Goal: Task Accomplishment & Management: Manage account settings

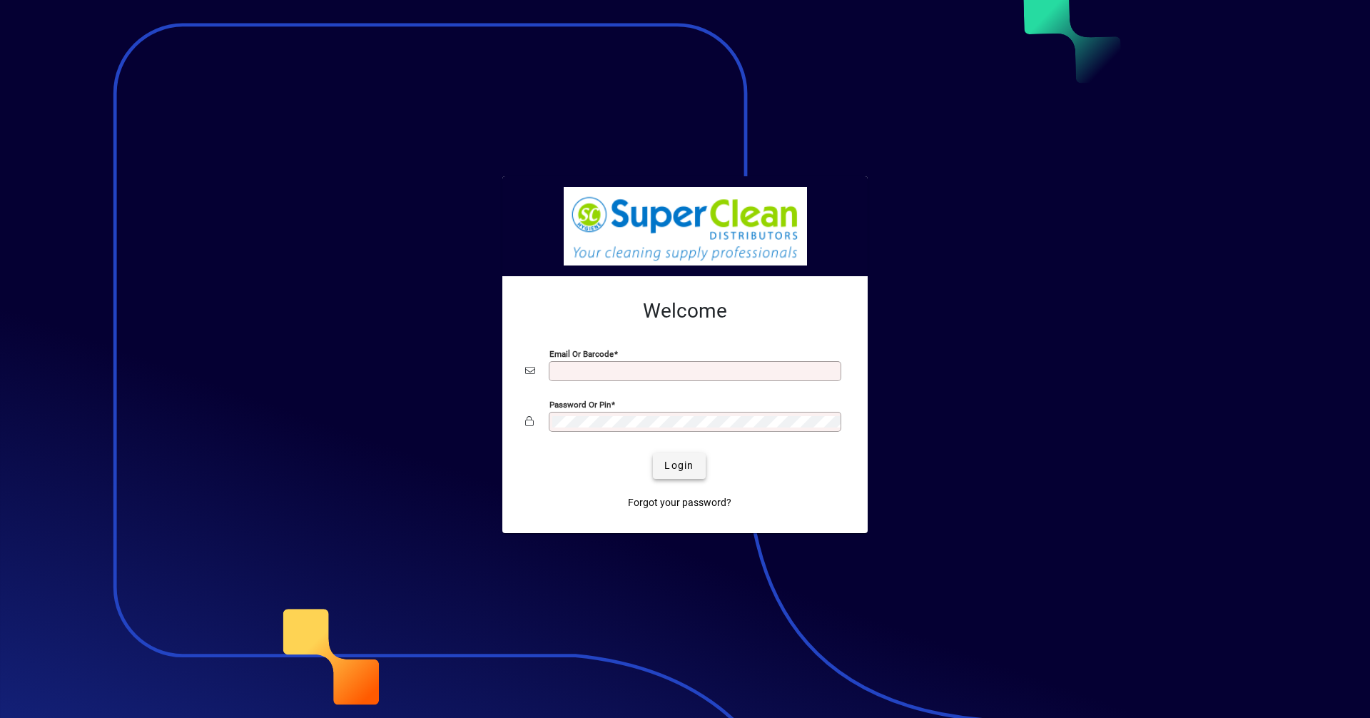
type input "**********"
click at [672, 469] on span "Login" at bounding box center [678, 465] width 29 height 15
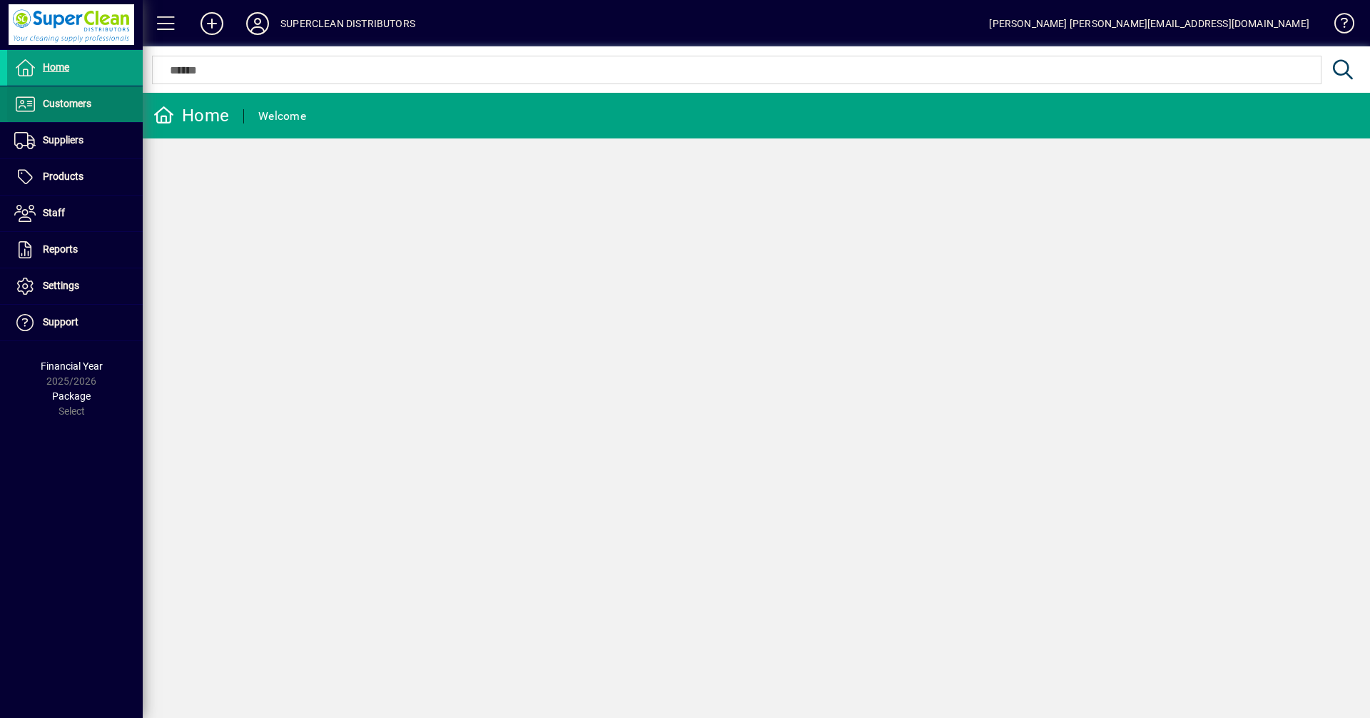
click at [83, 93] on span at bounding box center [75, 104] width 136 height 34
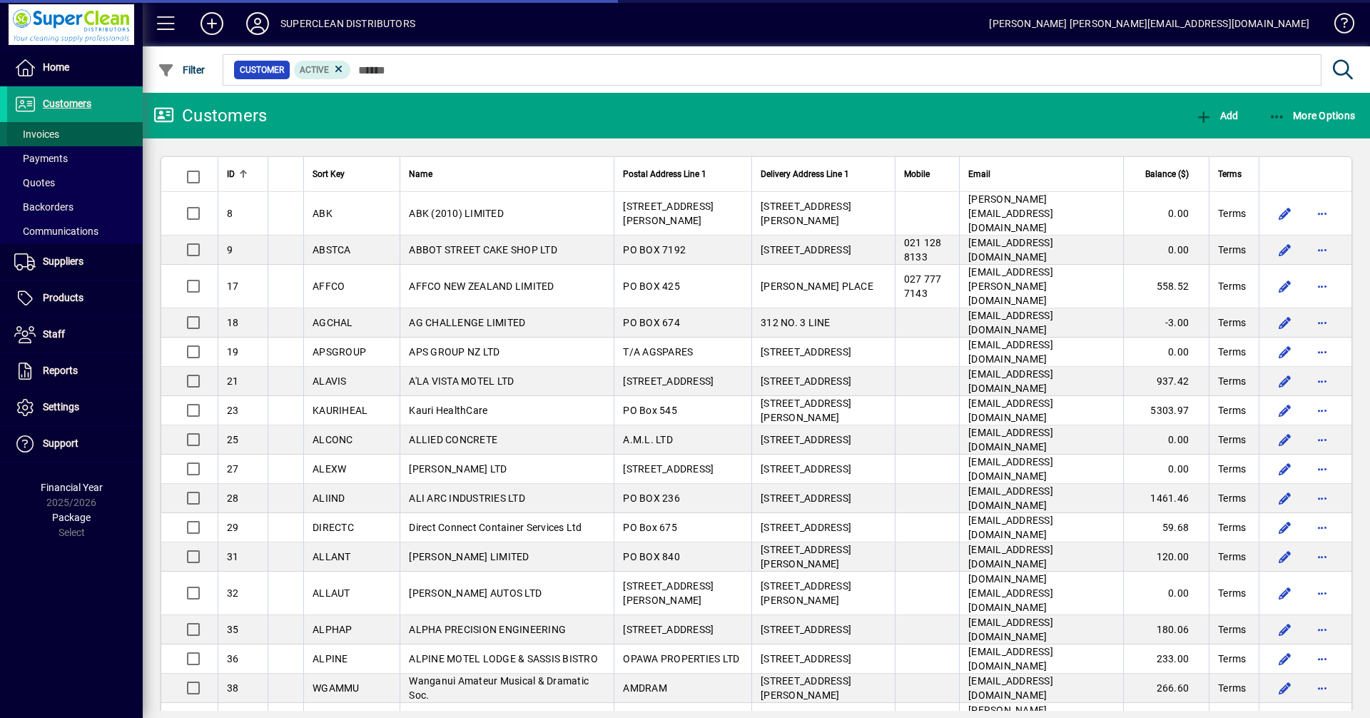
click at [59, 133] on span "Invoices" at bounding box center [36, 133] width 45 height 11
